Goal: Information Seeking & Learning: Find specific fact

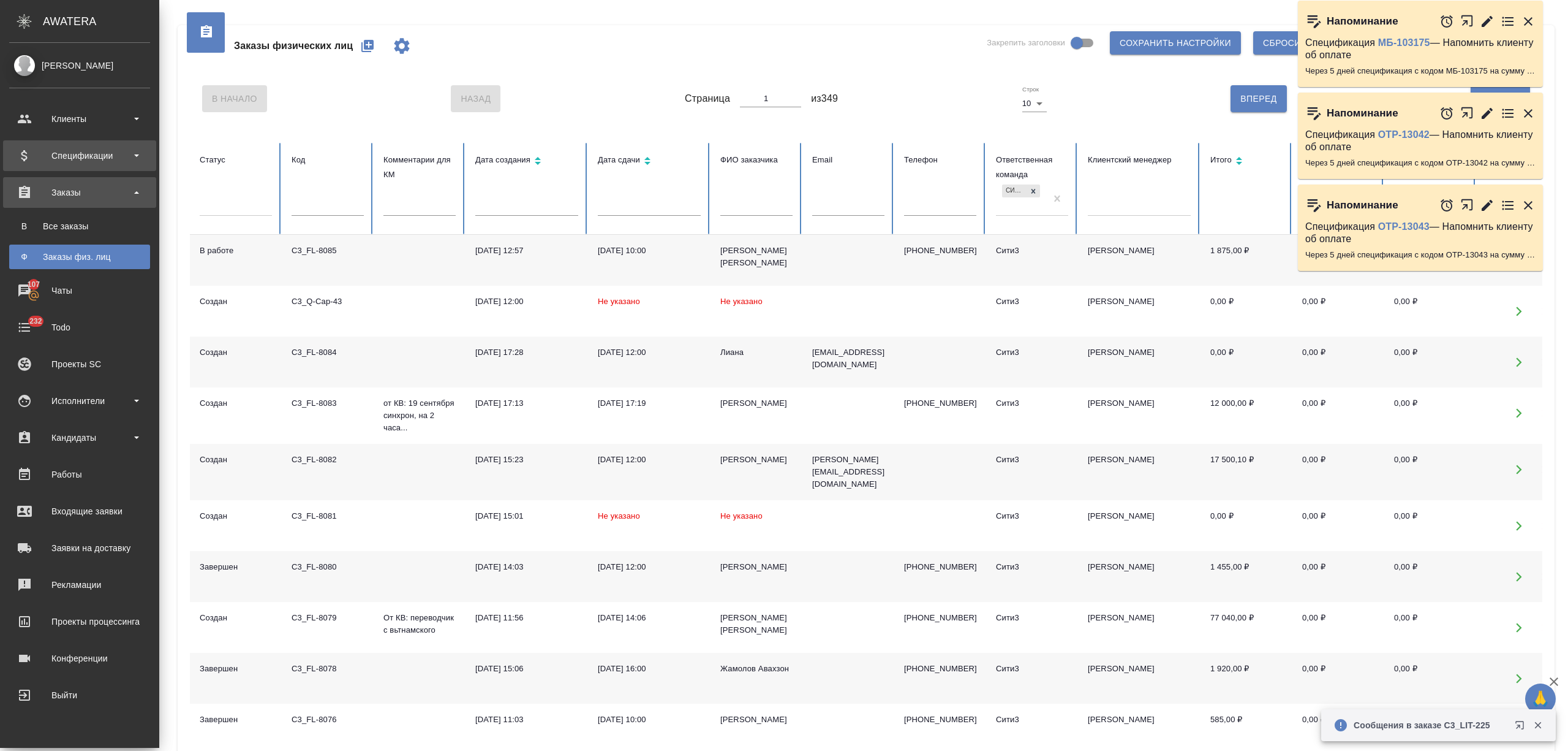
click at [86, 147] on div "Спецификации" at bounding box center [80, 155] width 141 height 18
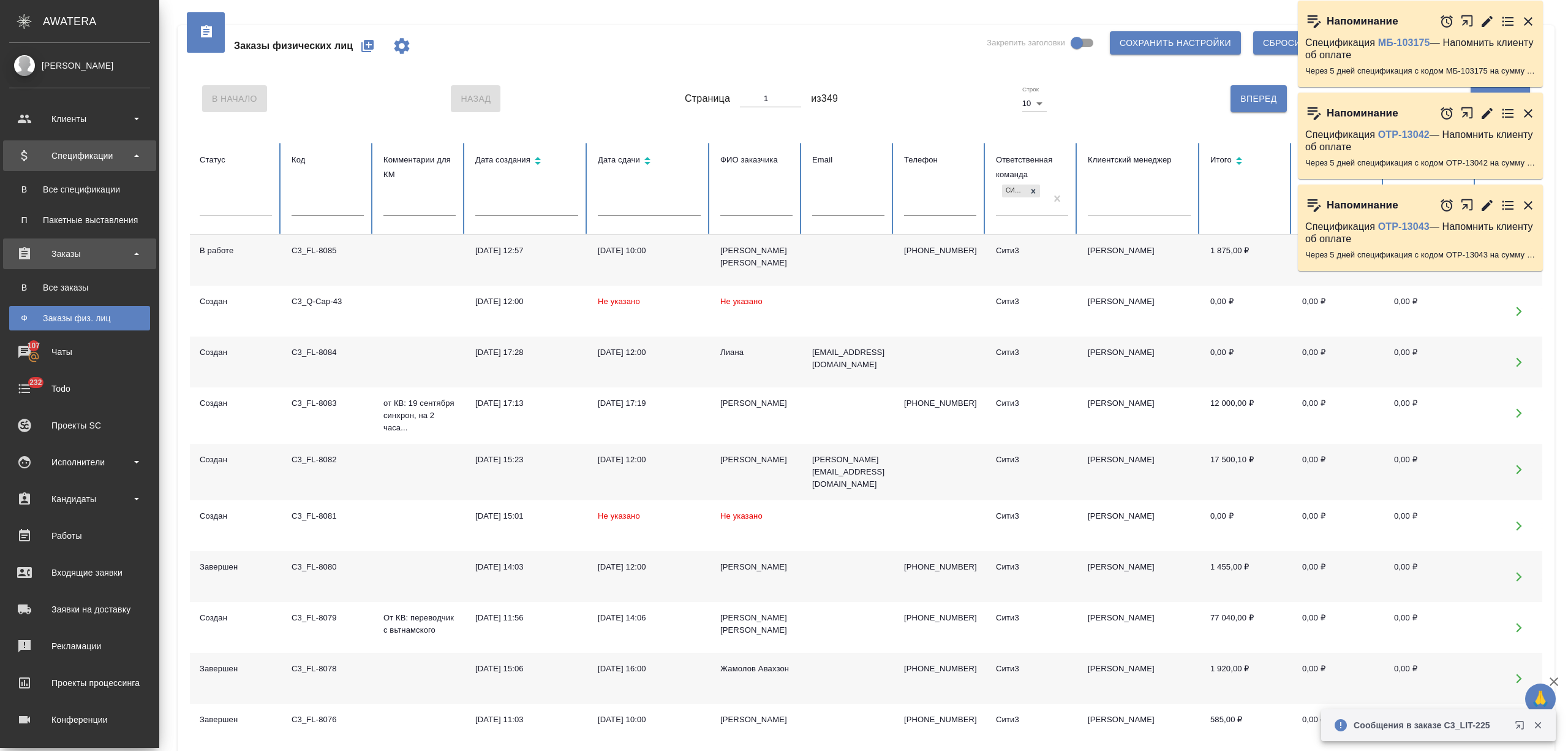
click at [86, 182] on link "В Все спецификации" at bounding box center [80, 190] width 141 height 25
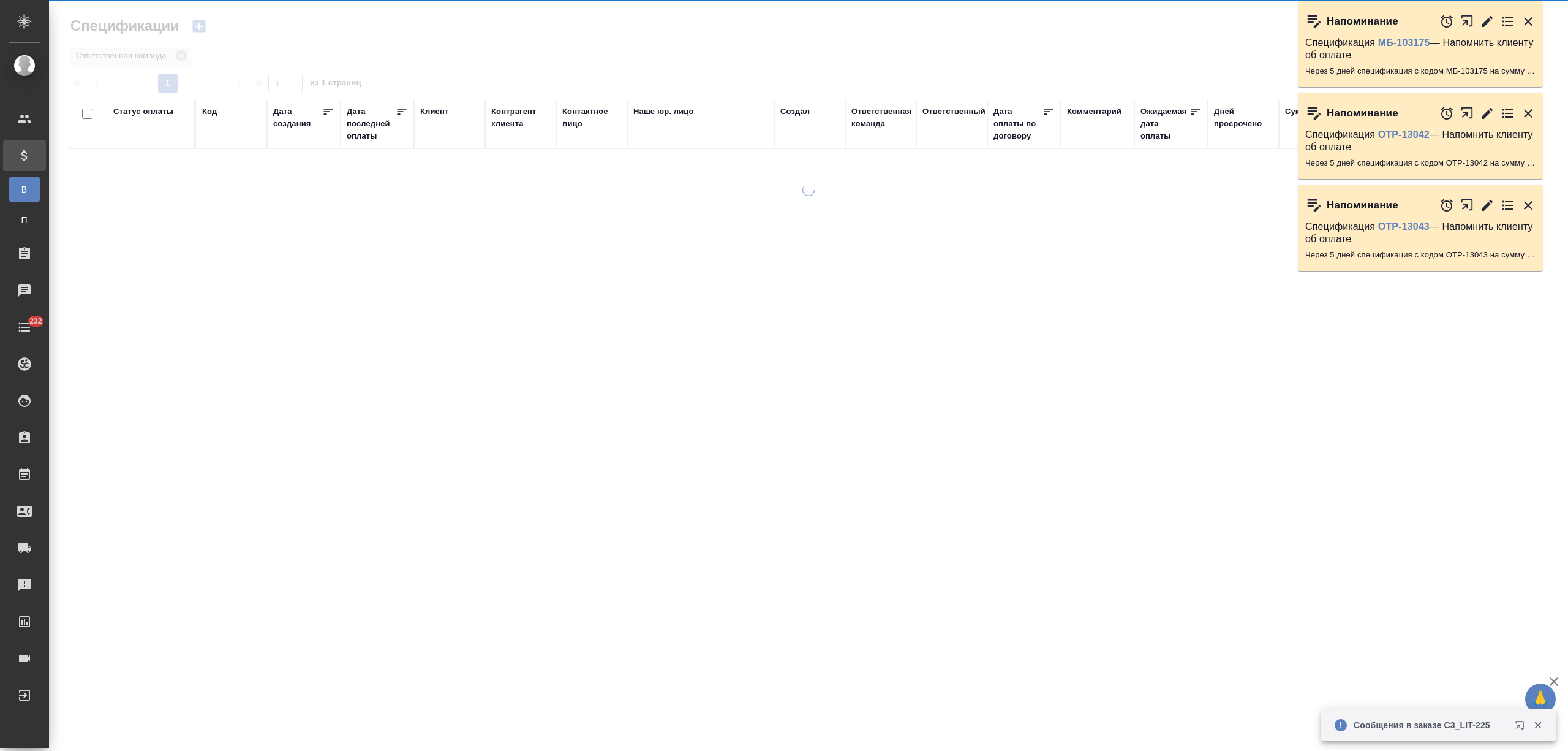
click at [209, 109] on div "Код" at bounding box center [209, 112] width 14 height 12
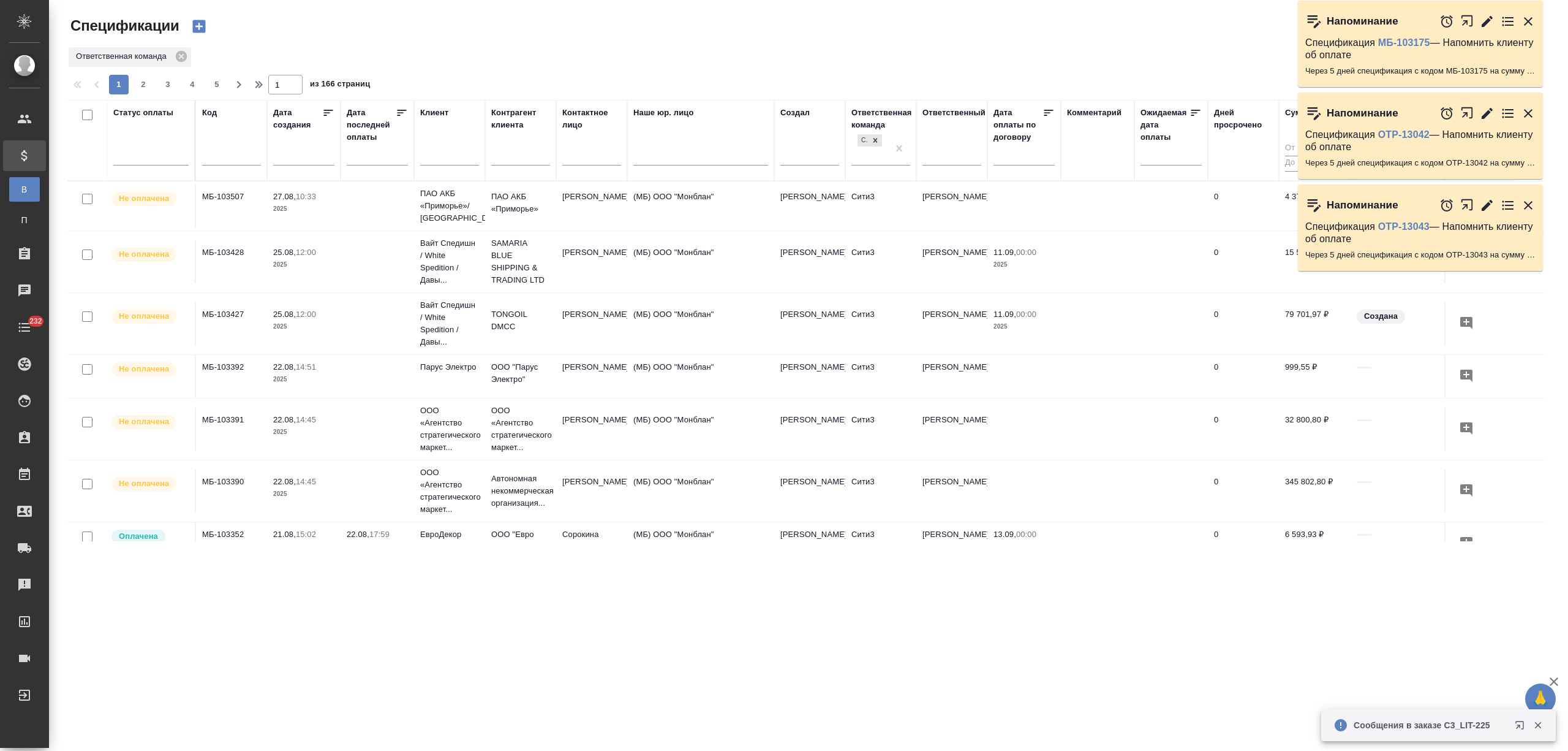
click at [447, 158] on input "text" at bounding box center [450, 157] width 59 height 15
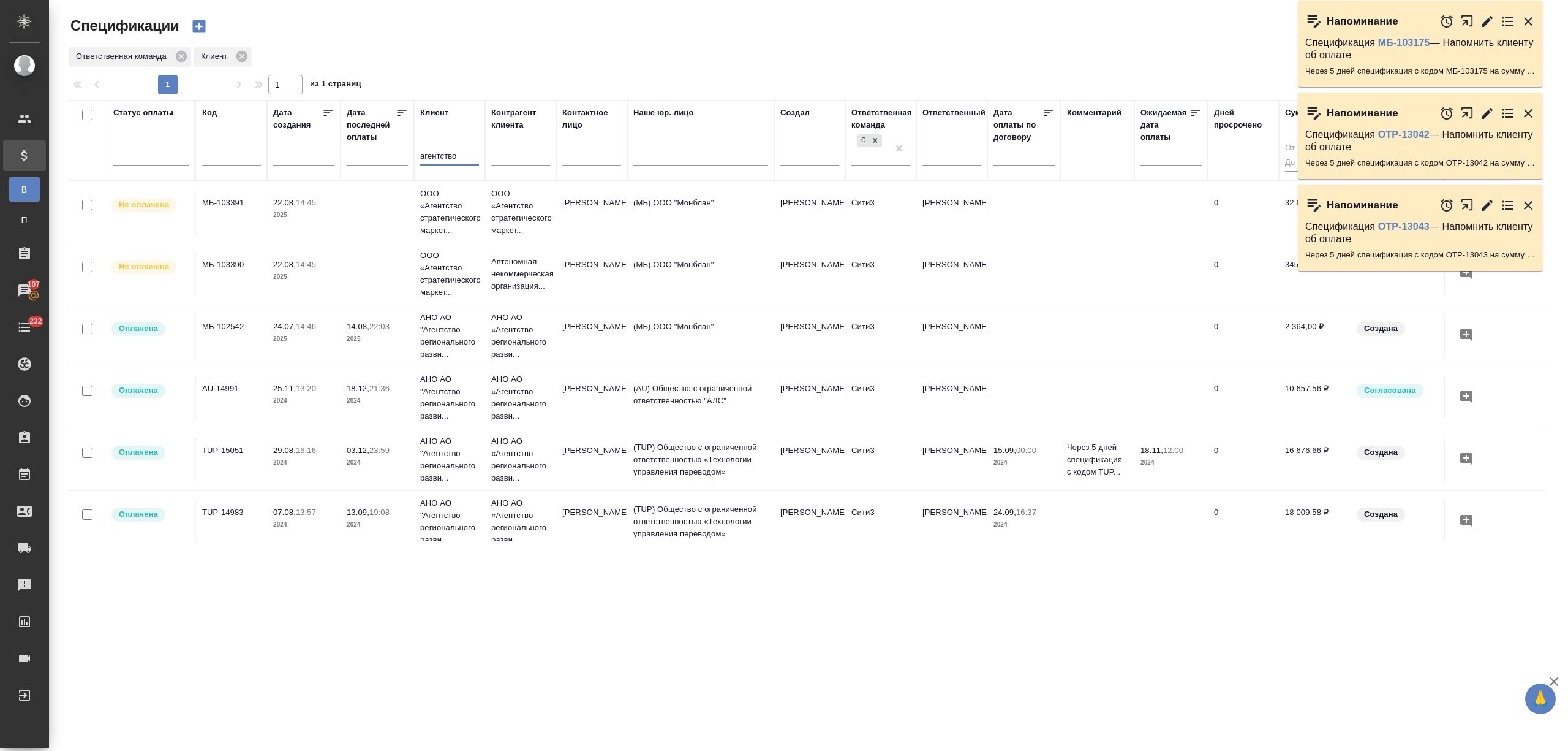
type input "агентство"
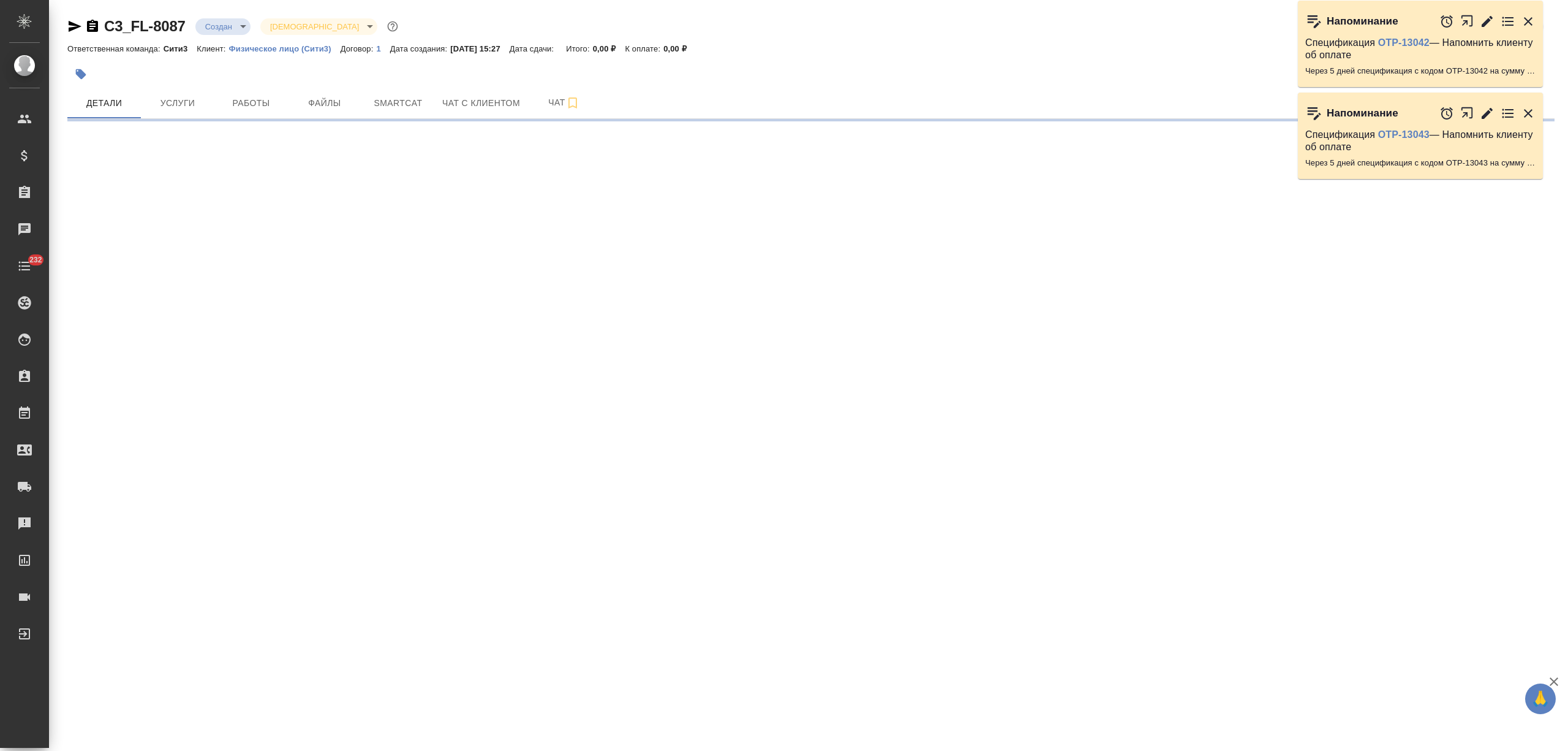
select select "RU"
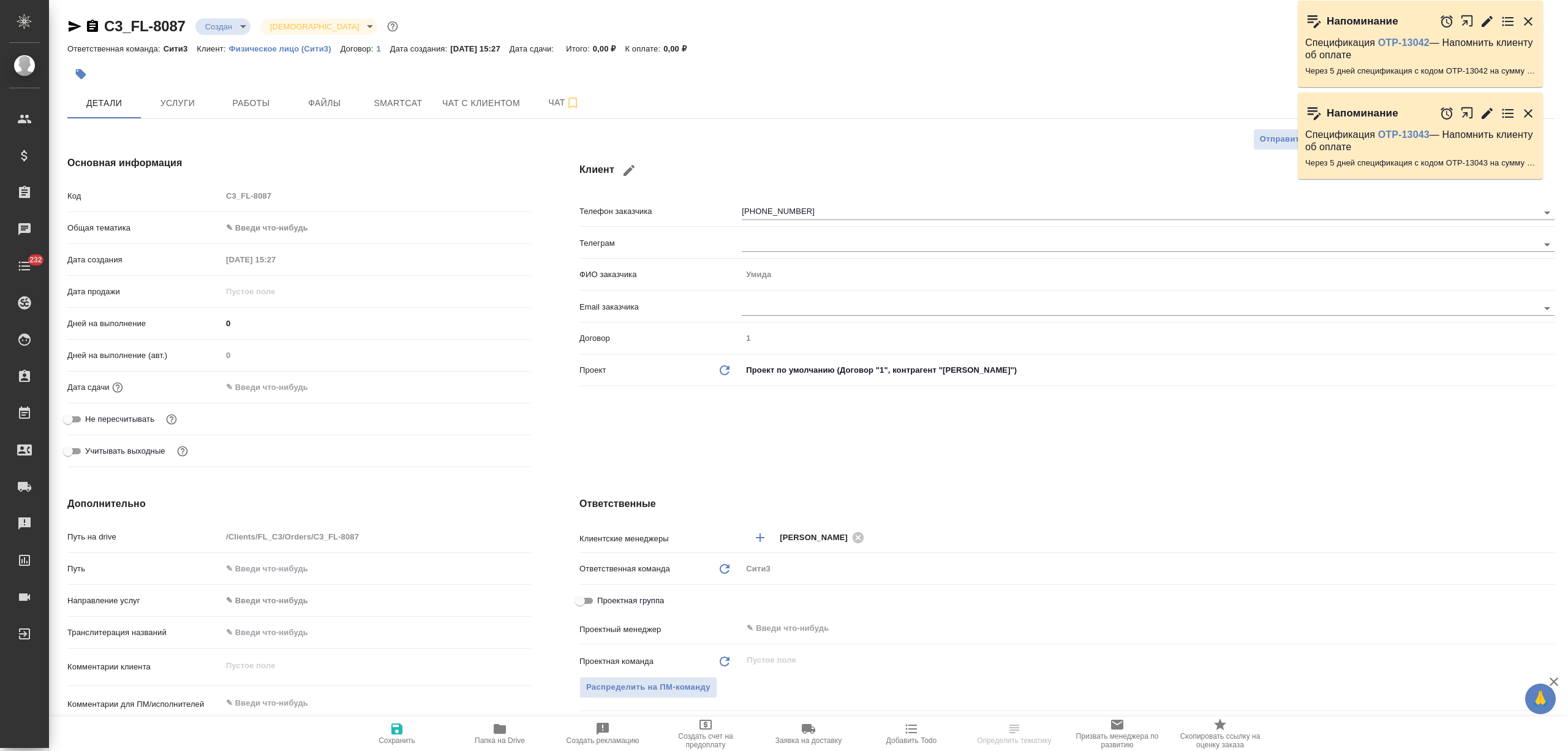
type textarea "x"
